Goal: Complete application form

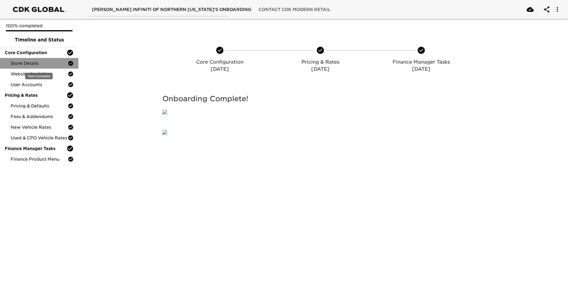
click at [37, 64] on span "Store Details" at bounding box center [39, 63] width 57 height 6
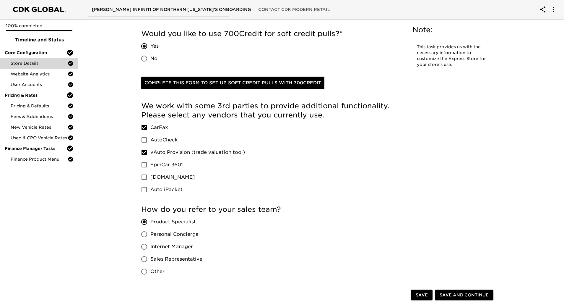
scroll to position [1066, 0]
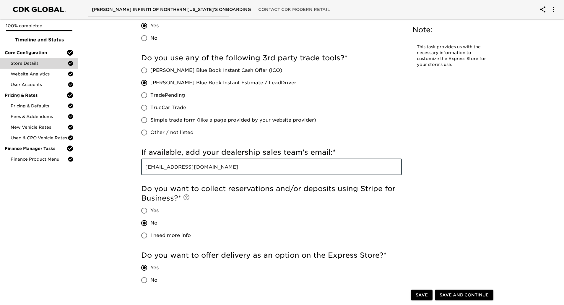
click at [277, 162] on input "[EMAIL_ADDRESS][DOMAIN_NAME]" at bounding box center [271, 166] width 261 height 17
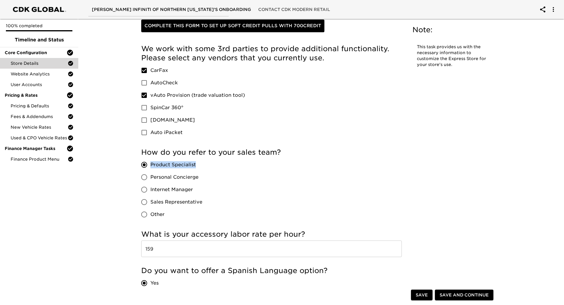
drag, startPoint x: 204, startPoint y: 163, endPoint x: 151, endPoint y: 162, distance: 53.2
click at [151, 162] on div "Product Specialist Personal Concierge Internet Manager Sales Representative Oth…" at bounding box center [174, 189] width 66 height 62
copy span "Product Specialist"
click at [50, 72] on span "Website Analytics" at bounding box center [39, 74] width 57 height 6
